Goal: Information Seeking & Learning: Learn about a topic

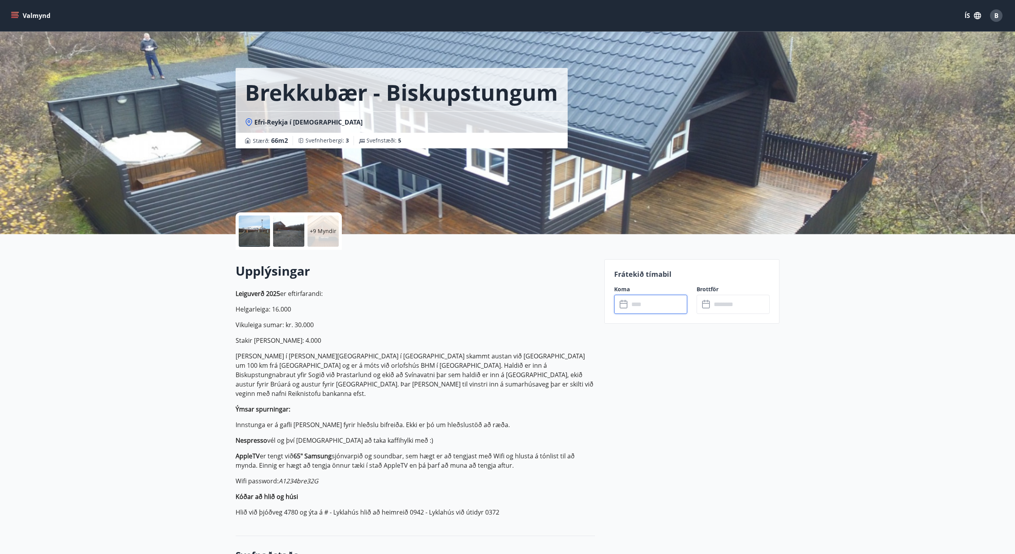
click at [481, 311] on p "Helgarleiga: 16.000" at bounding box center [415, 309] width 359 height 9
click at [258, 230] on div at bounding box center [254, 231] width 31 height 31
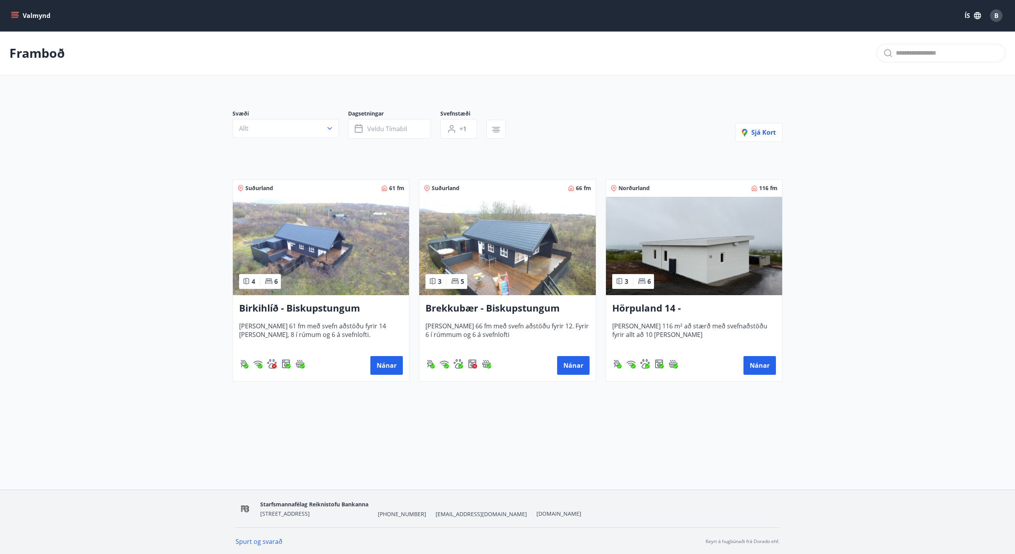
click at [33, 13] on button "Valmynd" at bounding box center [31, 16] width 44 height 14
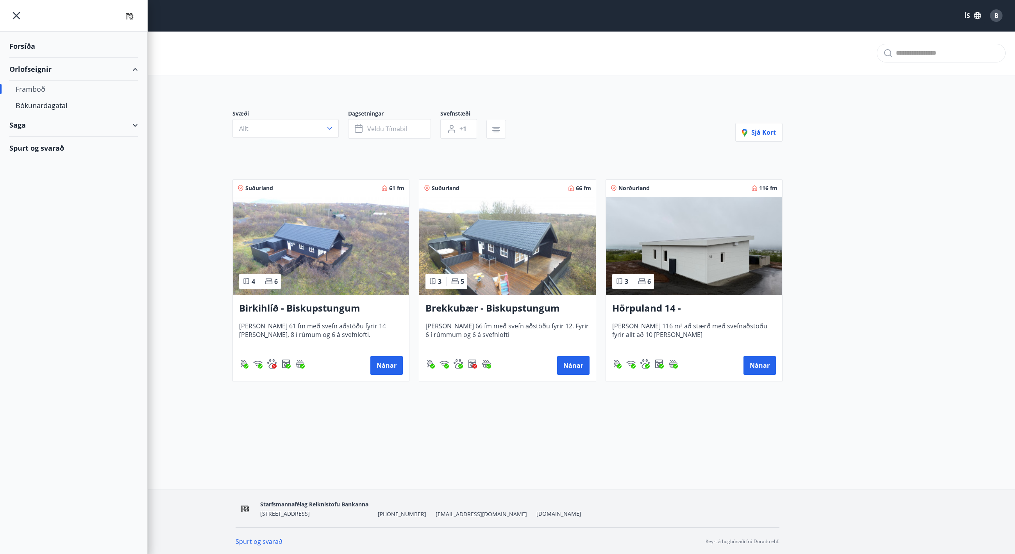
click at [22, 45] on div "Forsíða" at bounding box center [73, 46] width 129 height 23
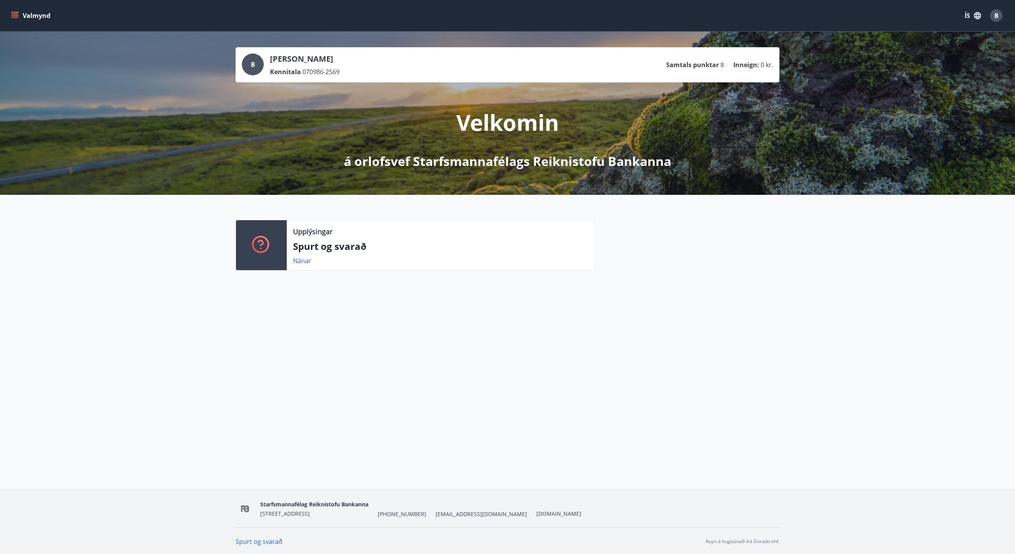
click at [258, 65] on div "B" at bounding box center [253, 65] width 22 height 22
click at [301, 264] on link "Nánar" at bounding box center [302, 261] width 18 height 9
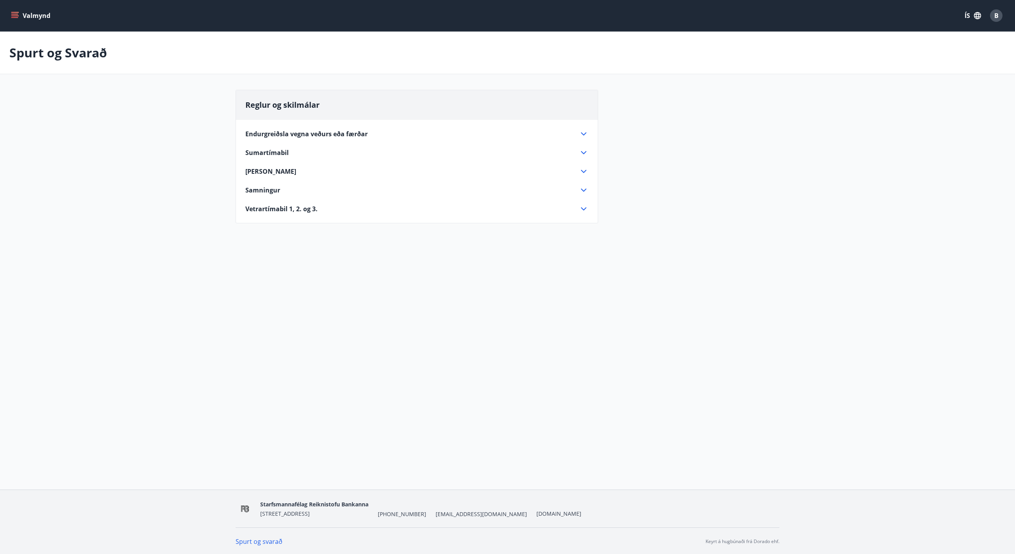
click at [585, 132] on icon at bounding box center [583, 133] width 9 height 9
click at [586, 171] on icon at bounding box center [583, 172] width 9 height 9
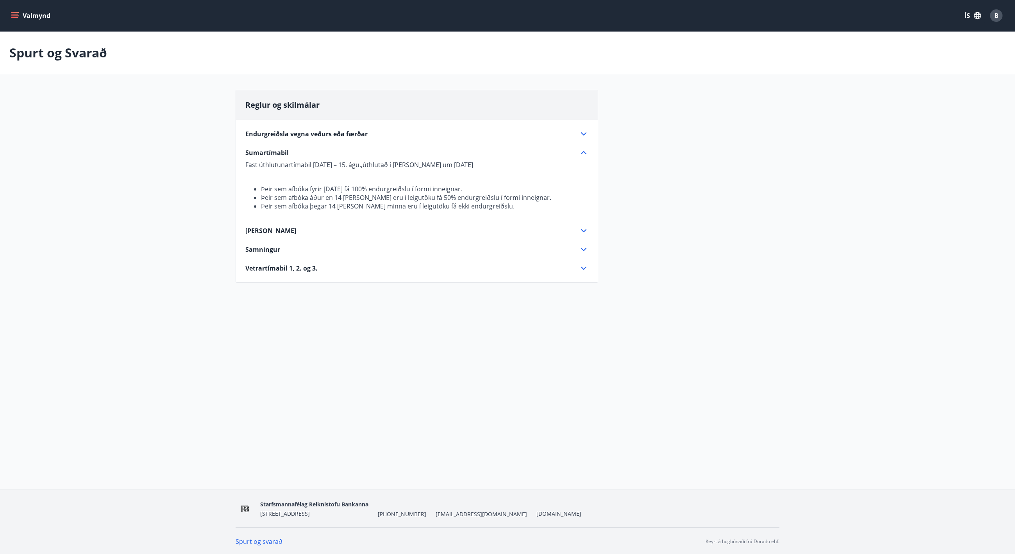
click at [586, 269] on icon at bounding box center [583, 268] width 9 height 9
